Goal: Task Accomplishment & Management: Manage account settings

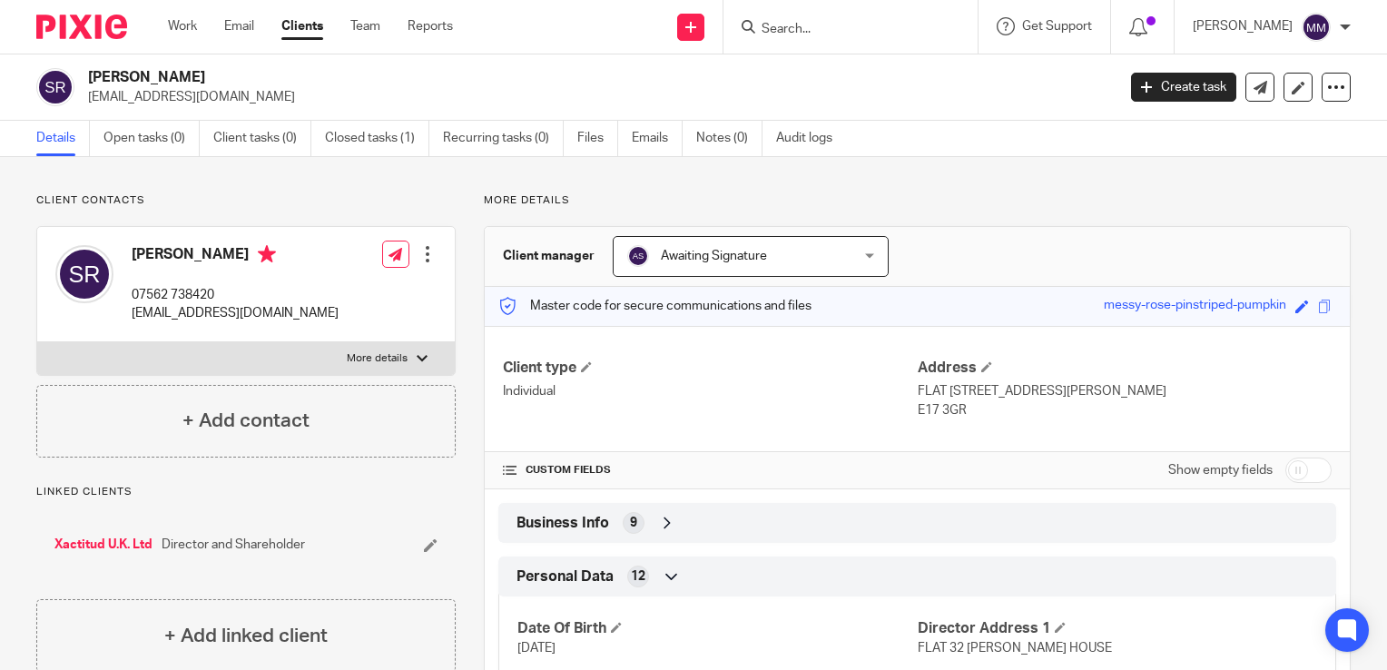
scroll to position [462, 0]
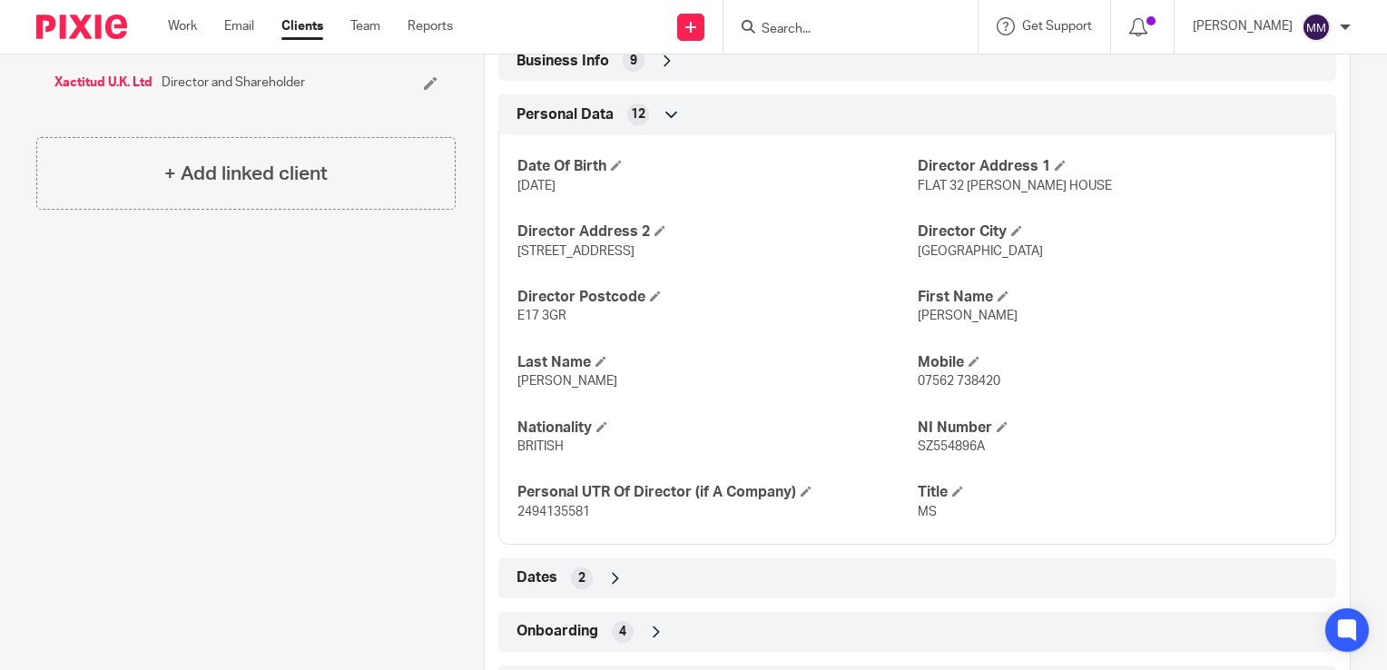
click at [116, 27] on img at bounding box center [81, 27] width 91 height 24
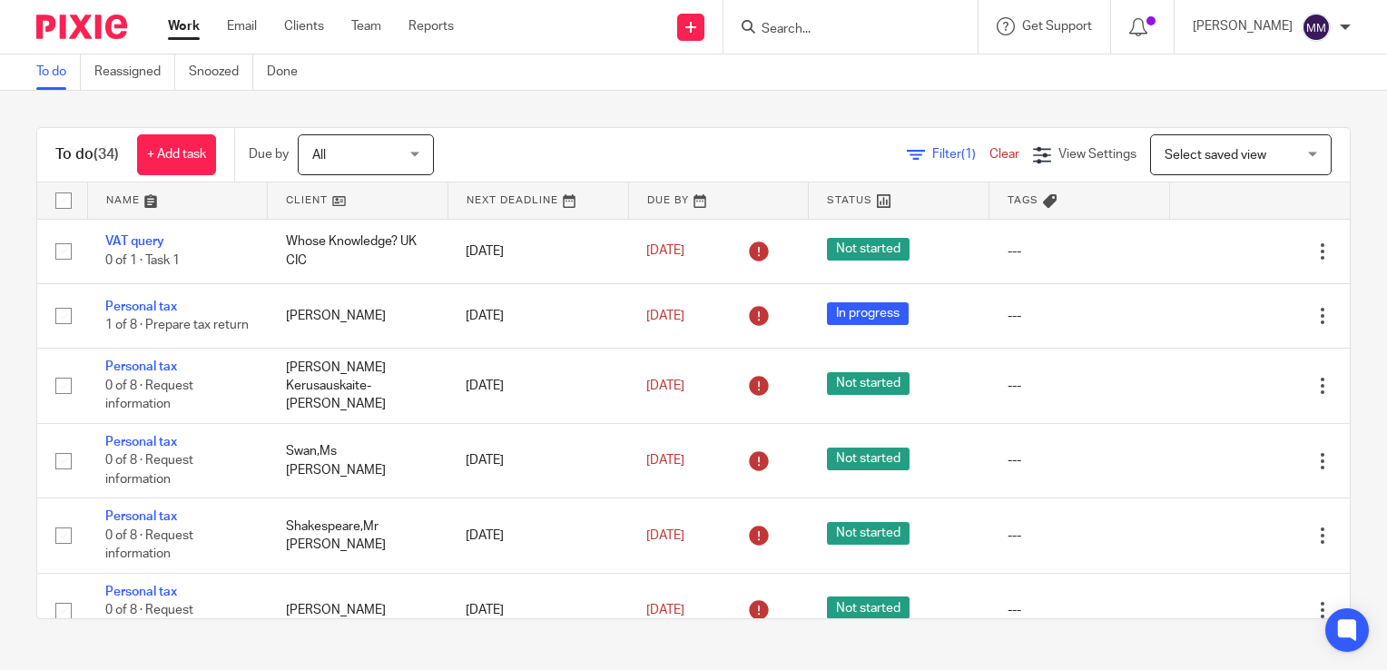
click at [359, 203] on link at bounding box center [358, 200] width 180 height 36
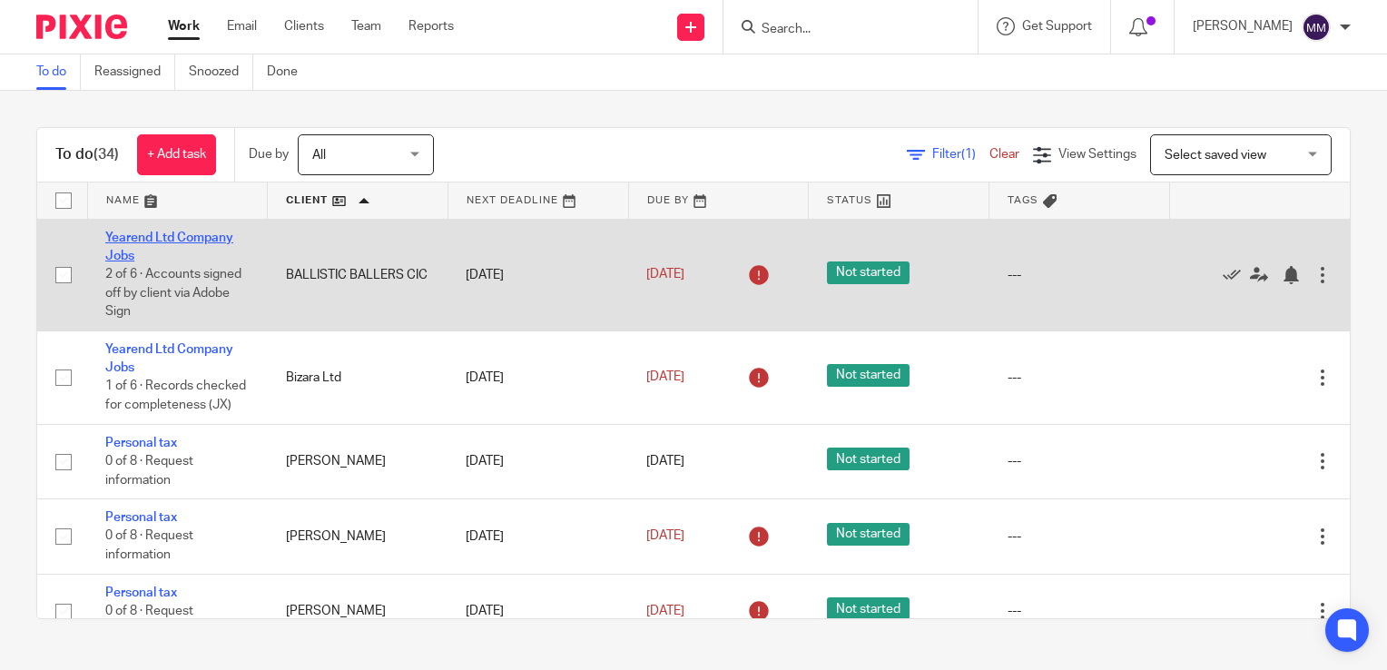
click at [182, 239] on link "Yearend Ltd Company Jobs" at bounding box center [169, 246] width 128 height 31
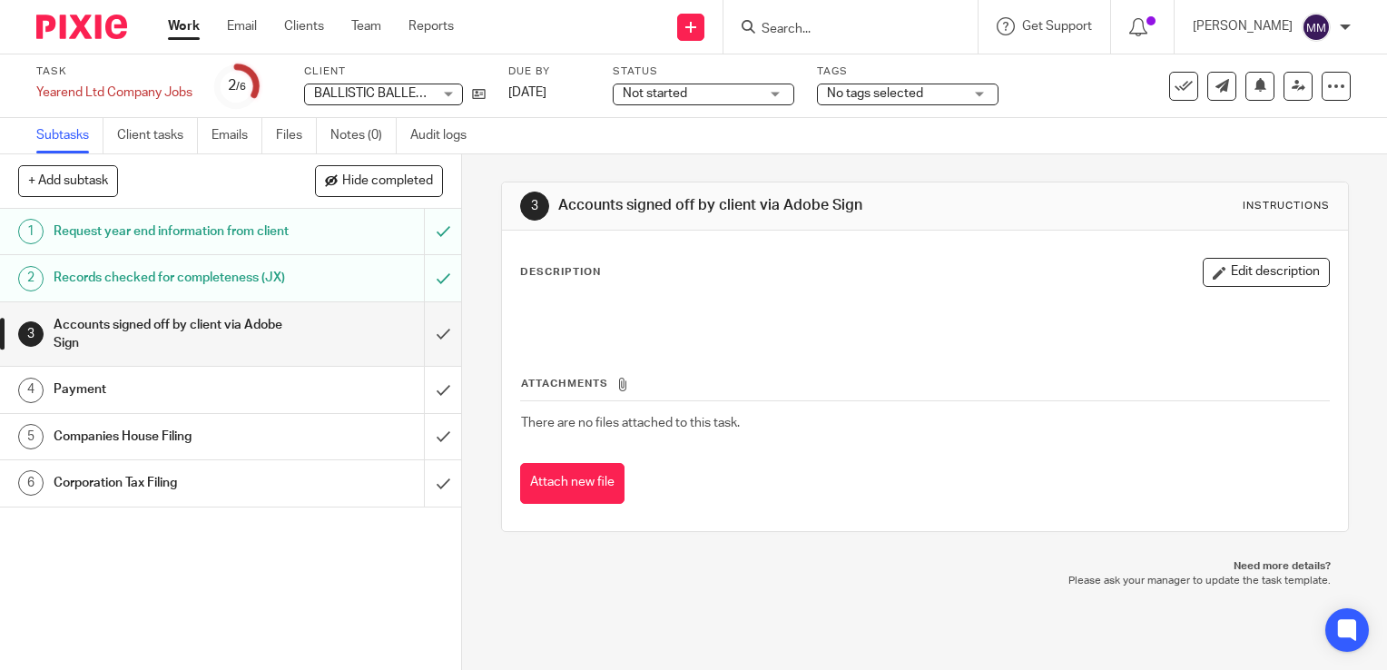
click at [722, 103] on div "Not started Not started" at bounding box center [702, 94] width 181 height 22
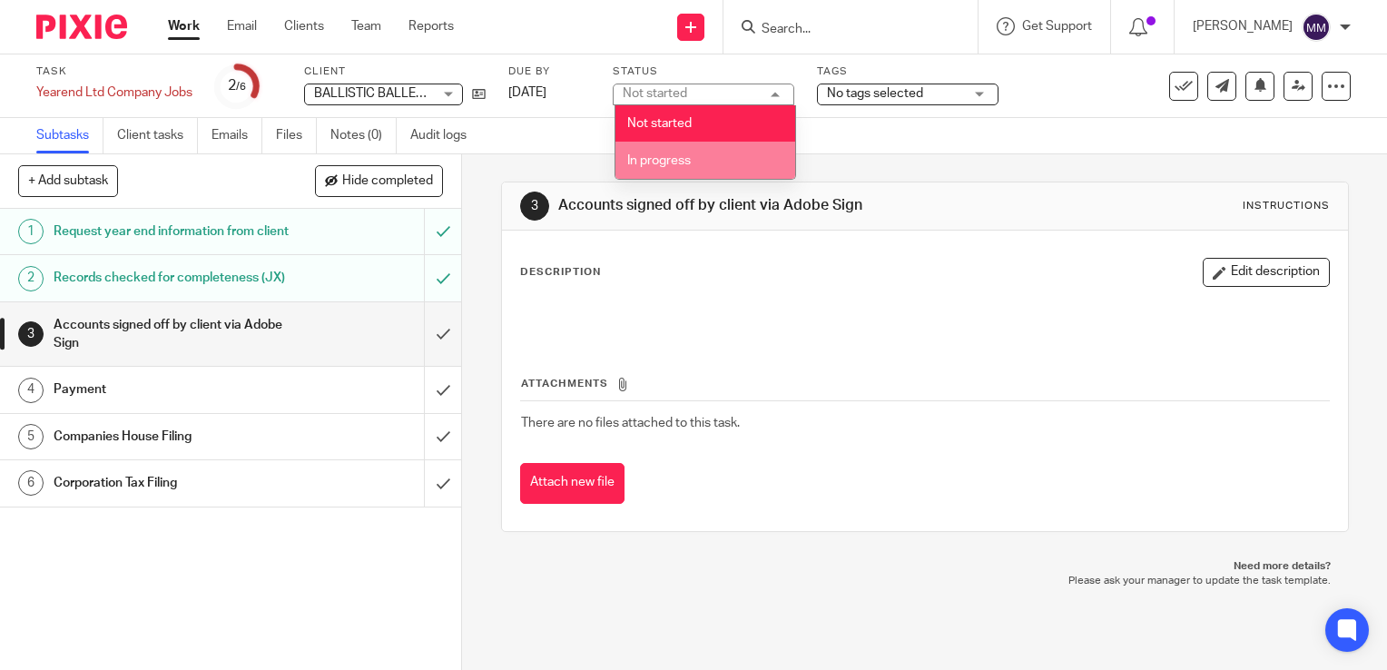
click at [705, 148] on li "In progress" at bounding box center [705, 160] width 180 height 37
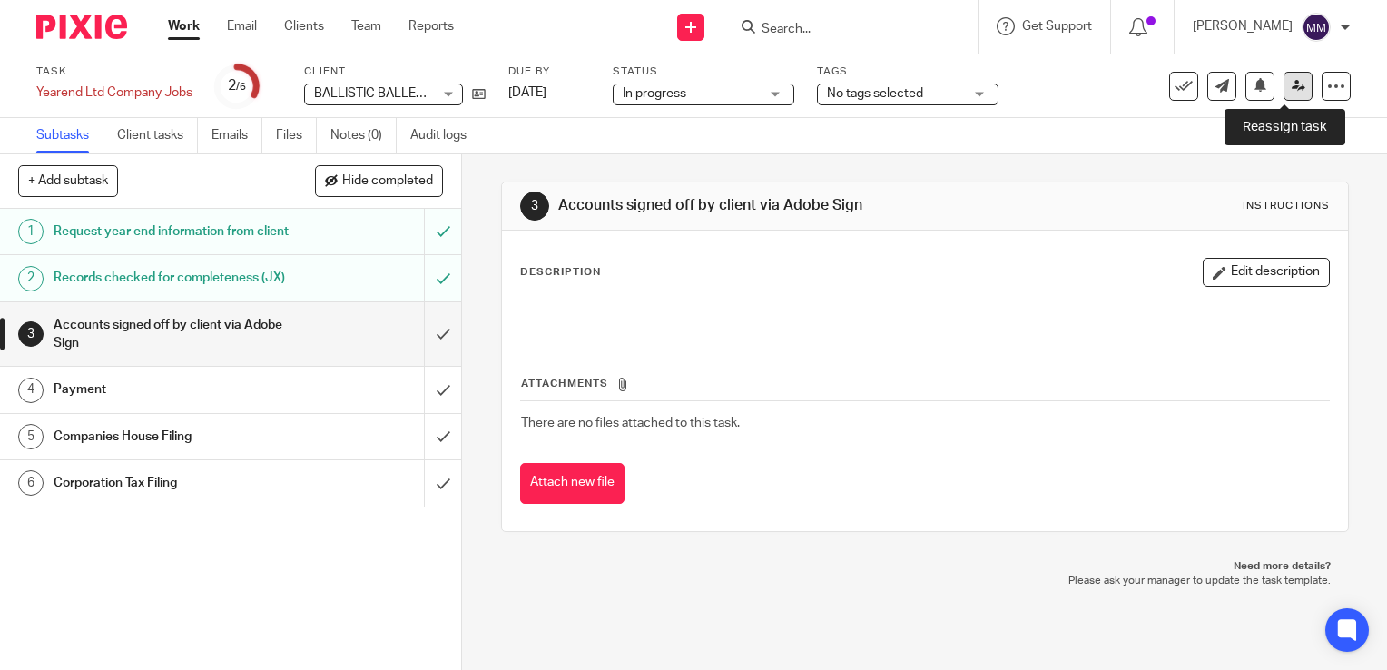
click at [1283, 95] on link at bounding box center [1297, 86] width 29 height 29
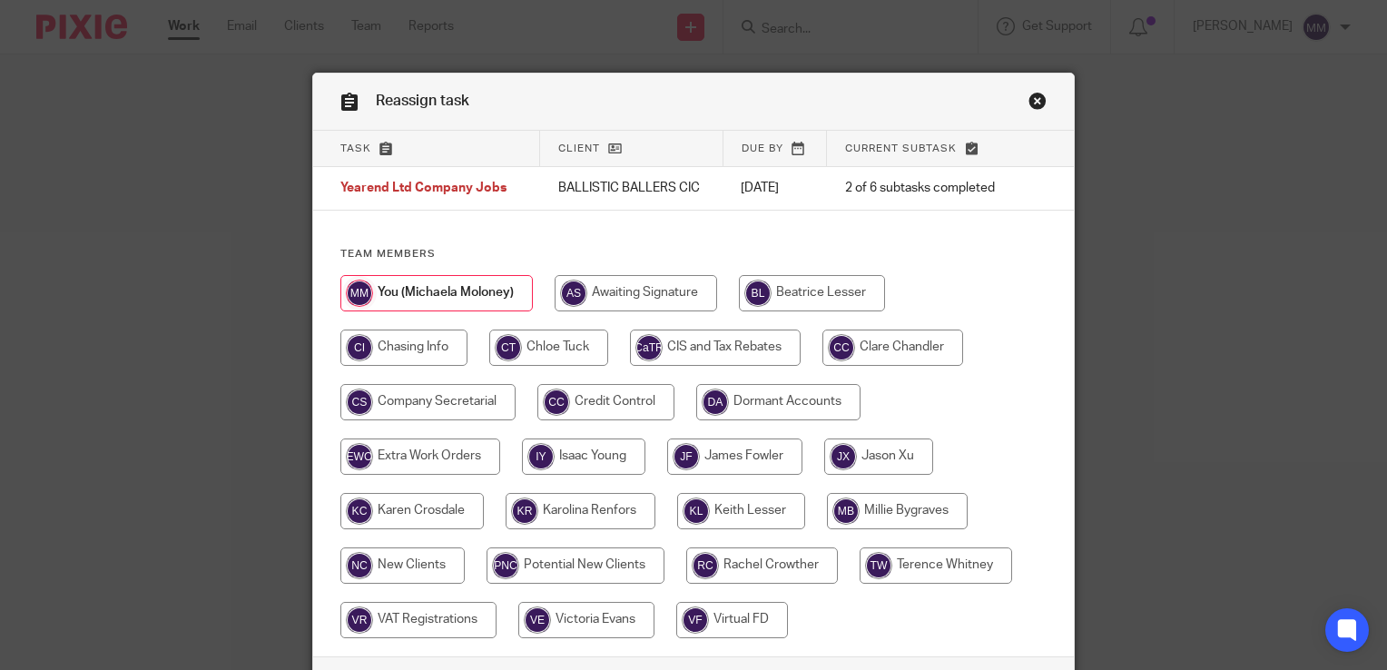
click at [579, 355] on input "radio" at bounding box center [548, 347] width 119 height 36
radio input "true"
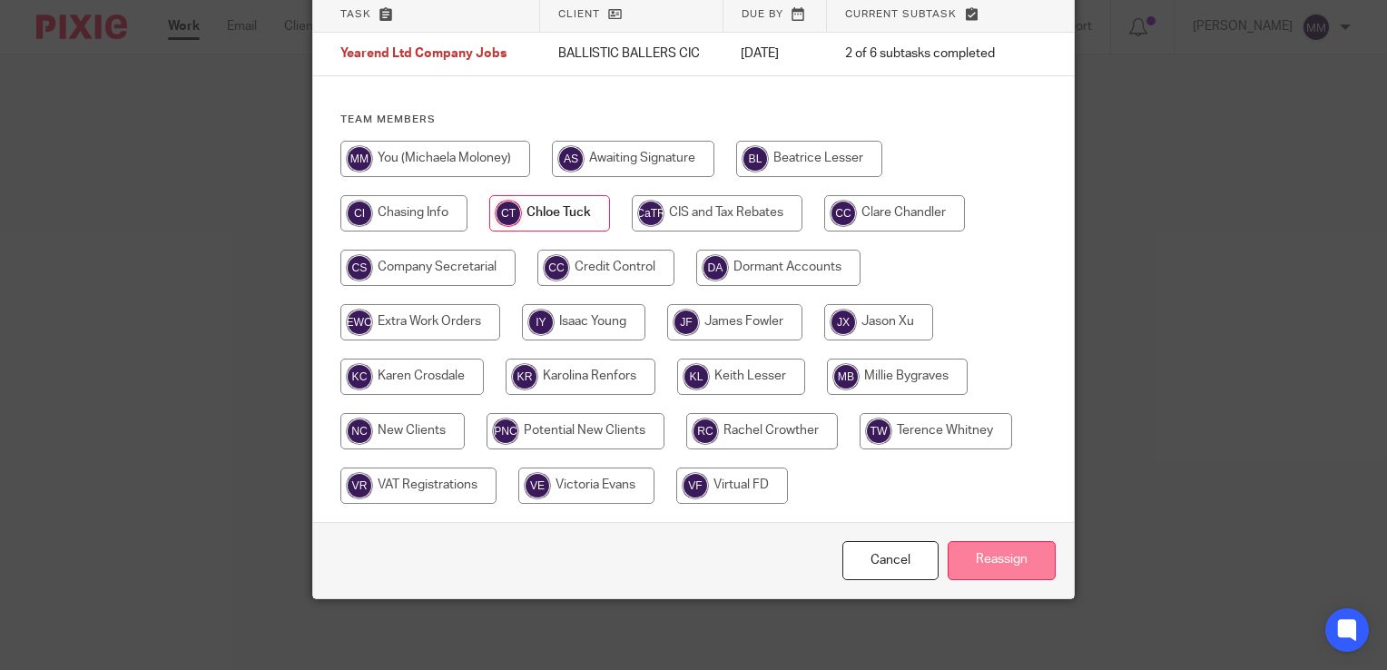
click at [973, 560] on input "Reassign" at bounding box center [1001, 560] width 108 height 39
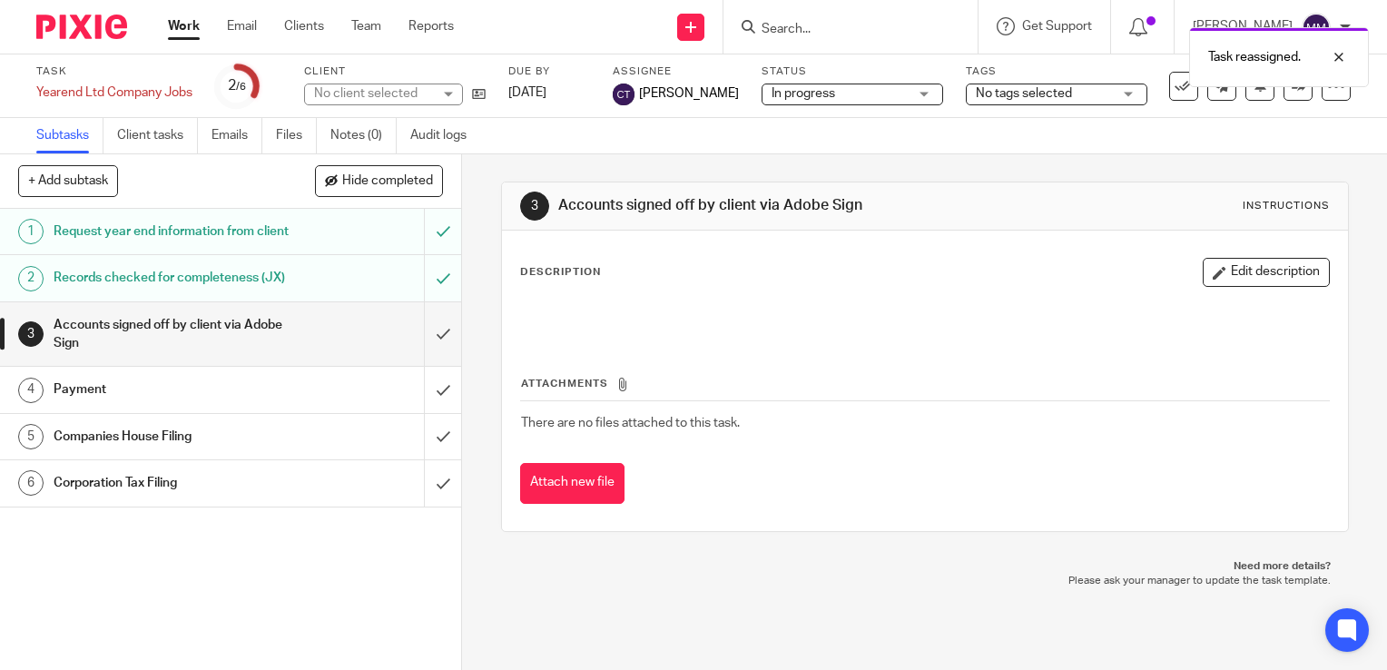
click at [88, 16] on img at bounding box center [81, 27] width 91 height 24
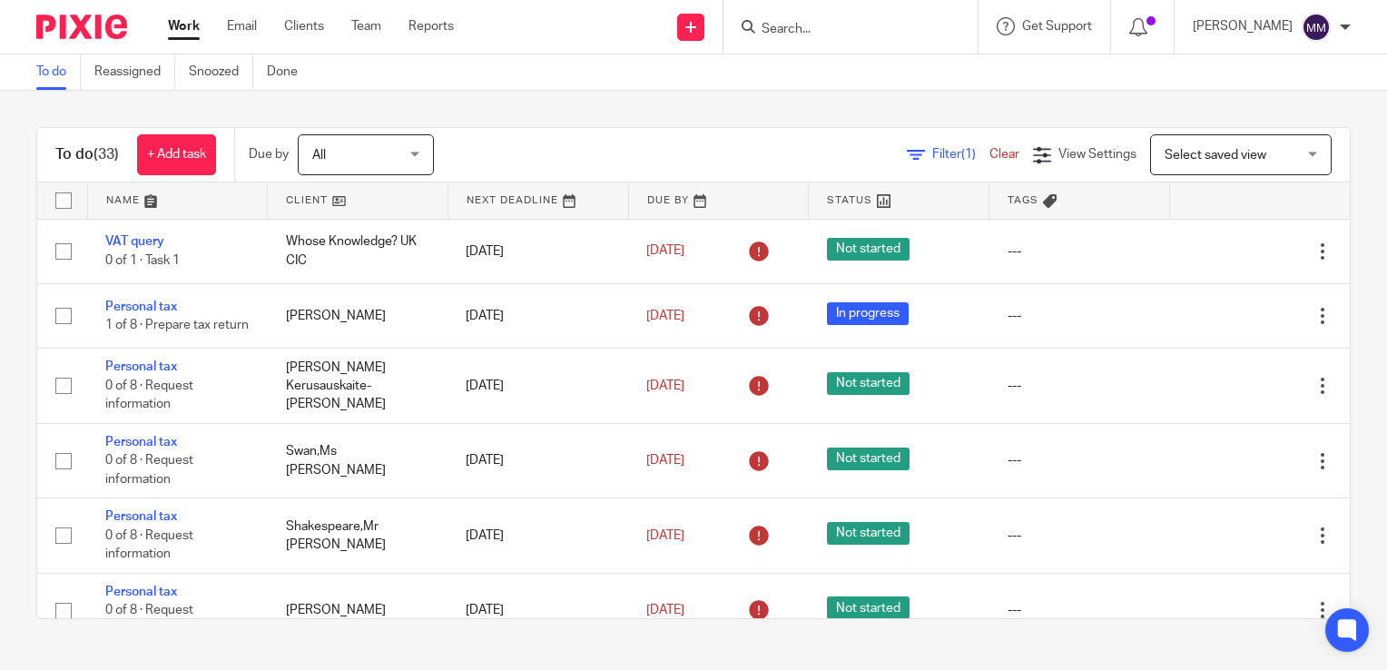
click at [306, 205] on link at bounding box center [358, 200] width 180 height 36
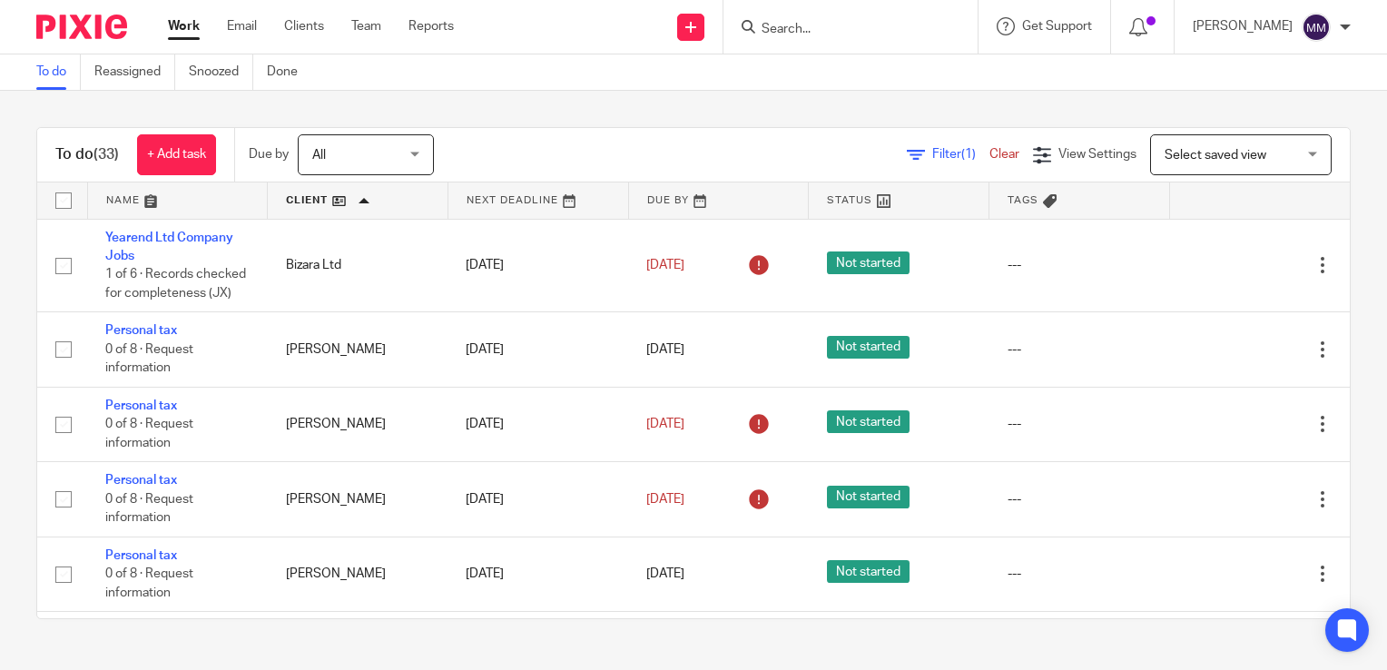
click at [229, 200] on link at bounding box center [178, 200] width 180 height 36
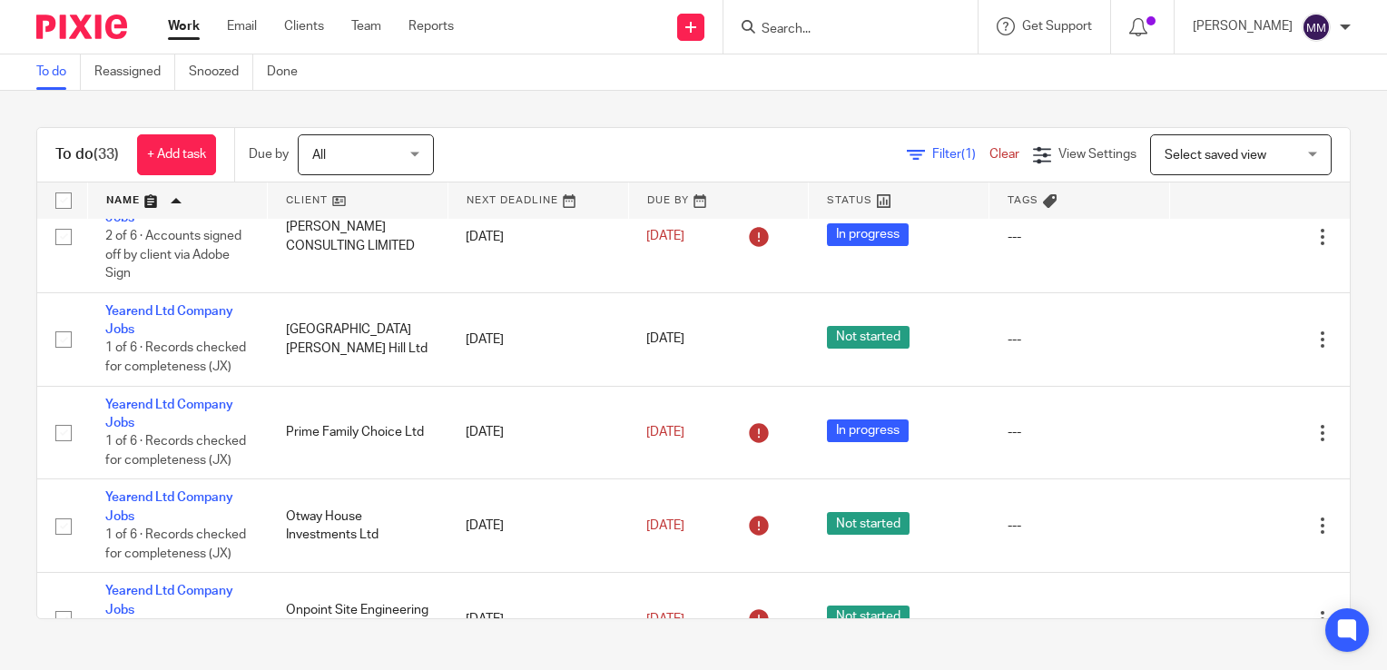
scroll to position [2242, 0]
